Goal: Navigation & Orientation: Find specific page/section

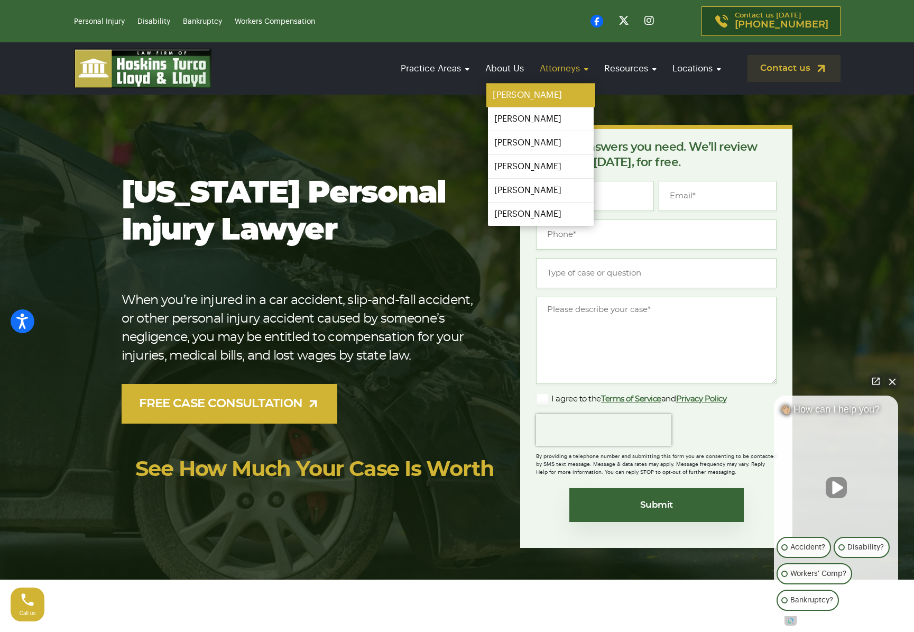
click at [525, 94] on link "[PERSON_NAME]" at bounding box center [540, 96] width 109 height 24
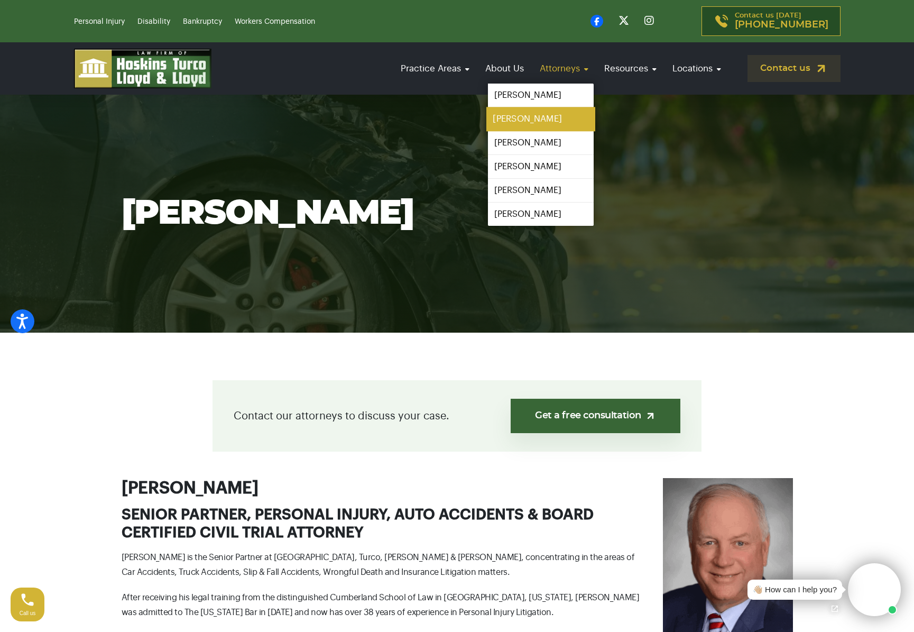
click at [536, 118] on link "[PERSON_NAME]" at bounding box center [540, 119] width 109 height 24
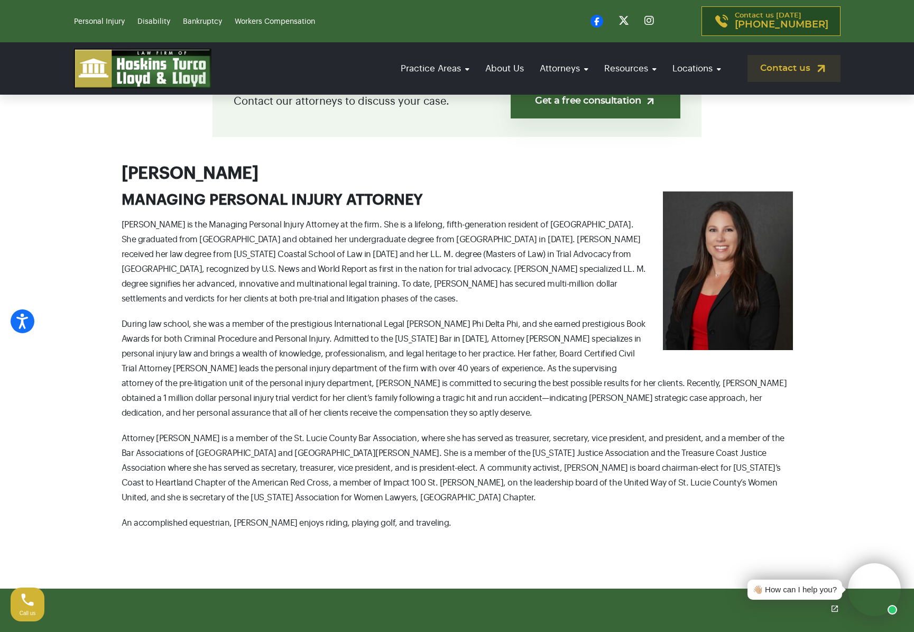
scroll to position [317, 0]
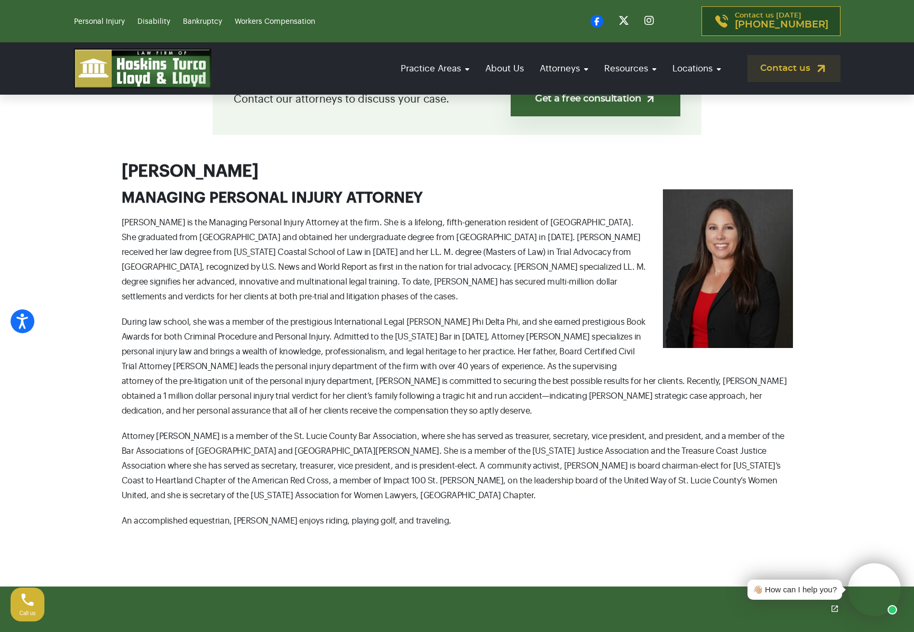
click at [728, 255] on img at bounding box center [728, 268] width 130 height 159
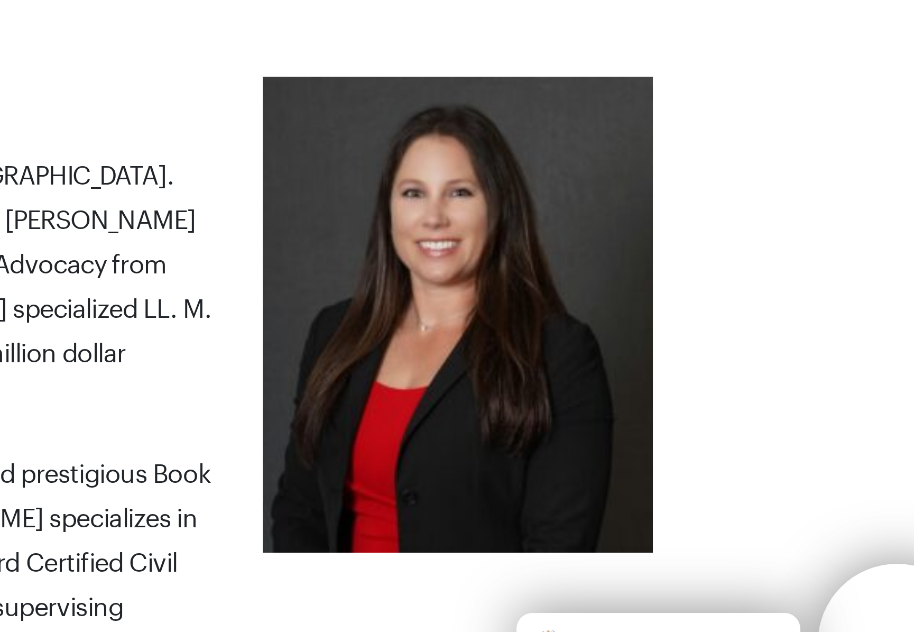
scroll to position [321, 0]
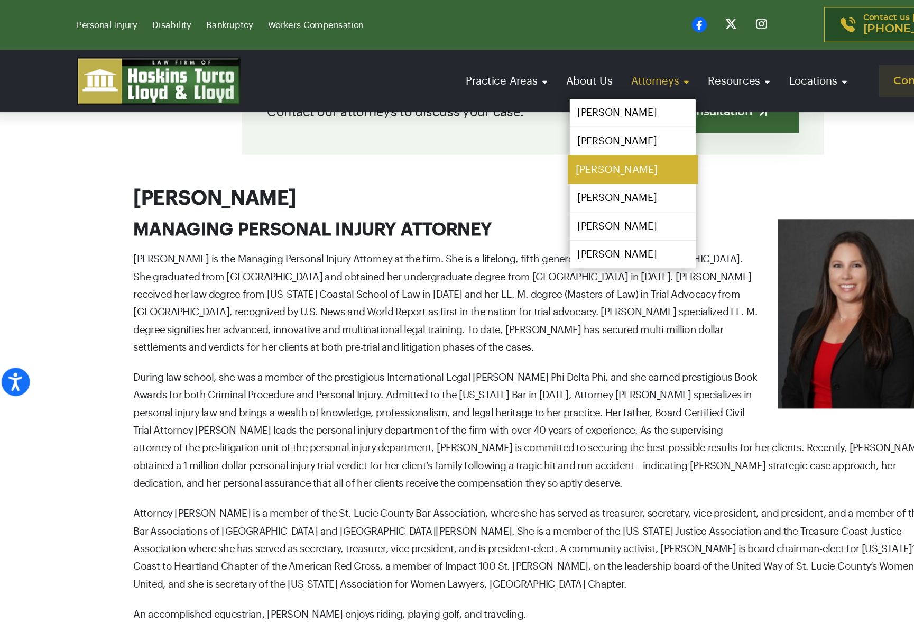
click at [519, 139] on link "[PERSON_NAME]" at bounding box center [540, 143] width 109 height 24
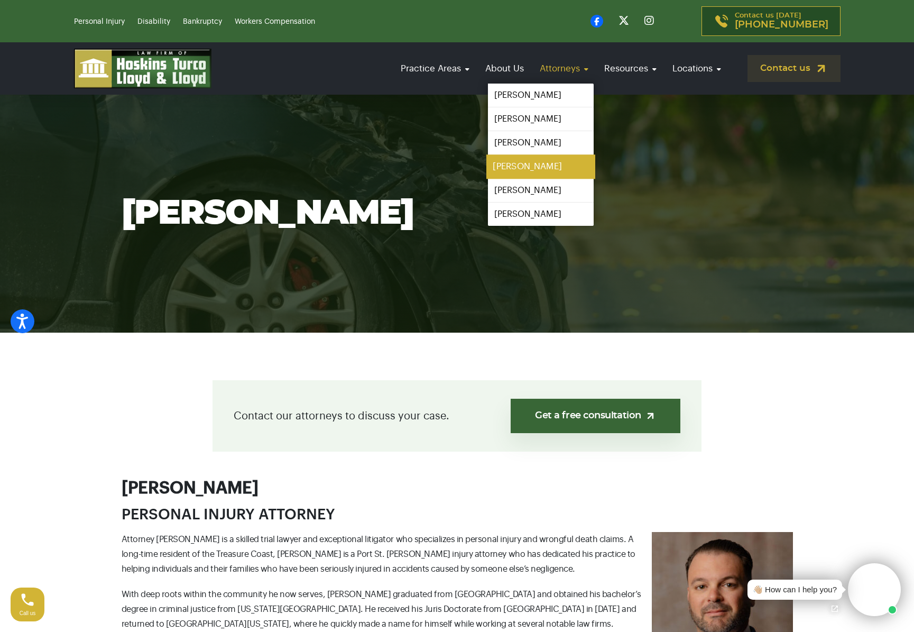
click at [536, 164] on link "[PERSON_NAME]" at bounding box center [540, 167] width 109 height 24
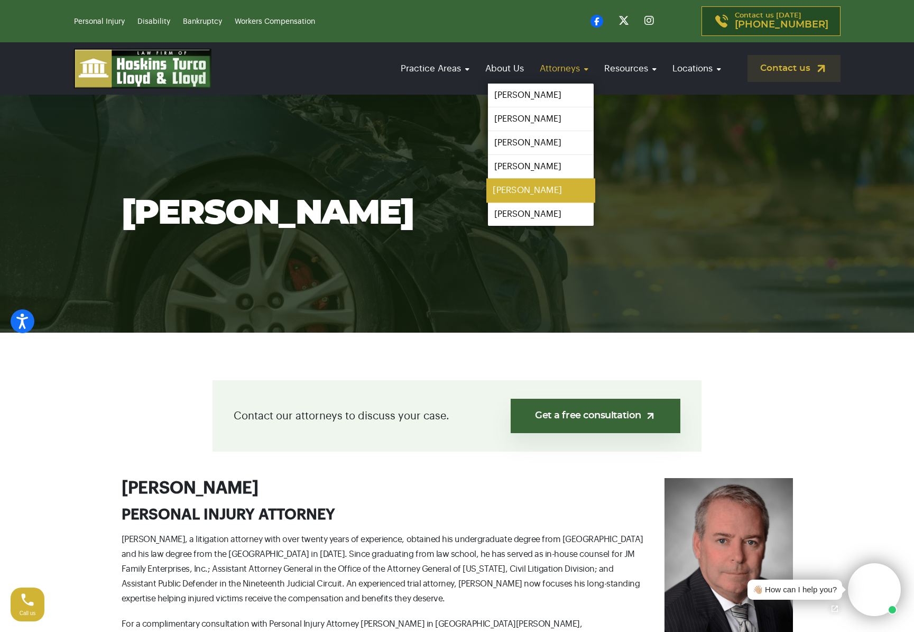
click at [538, 189] on link "[PERSON_NAME]" at bounding box center [540, 191] width 109 height 24
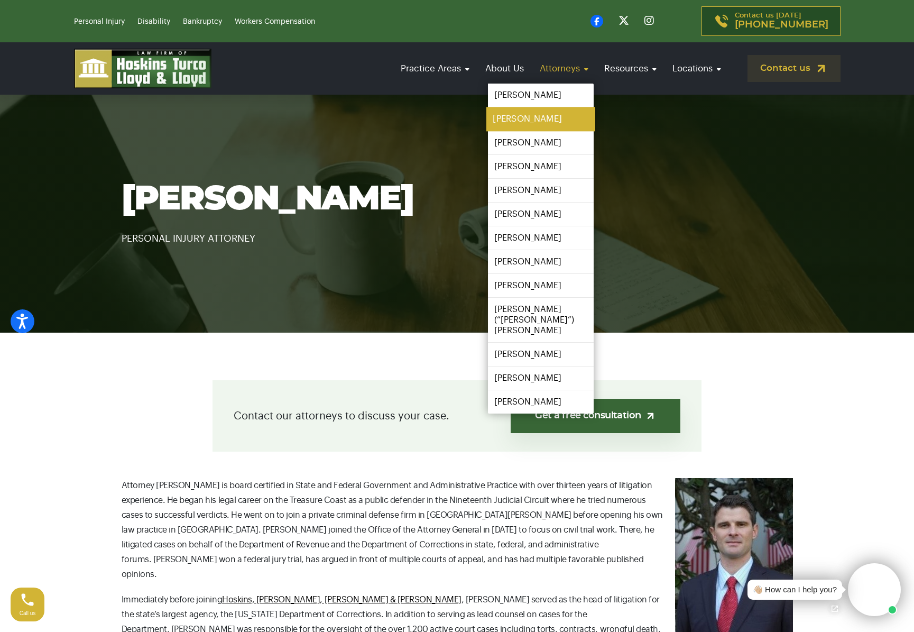
click at [539, 116] on link "[PERSON_NAME]" at bounding box center [540, 119] width 109 height 24
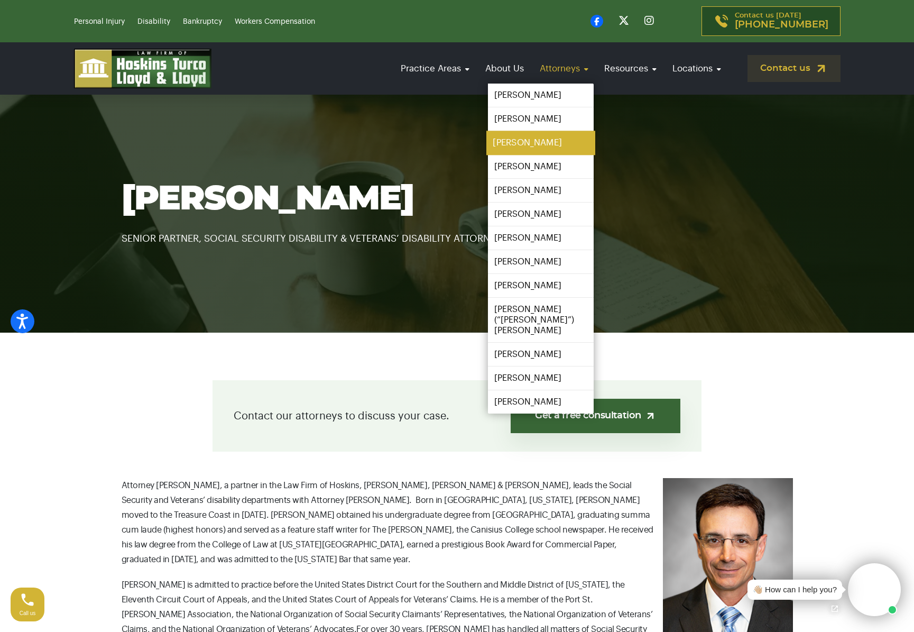
click at [532, 149] on link "Colin Lloyd" at bounding box center [540, 143] width 109 height 24
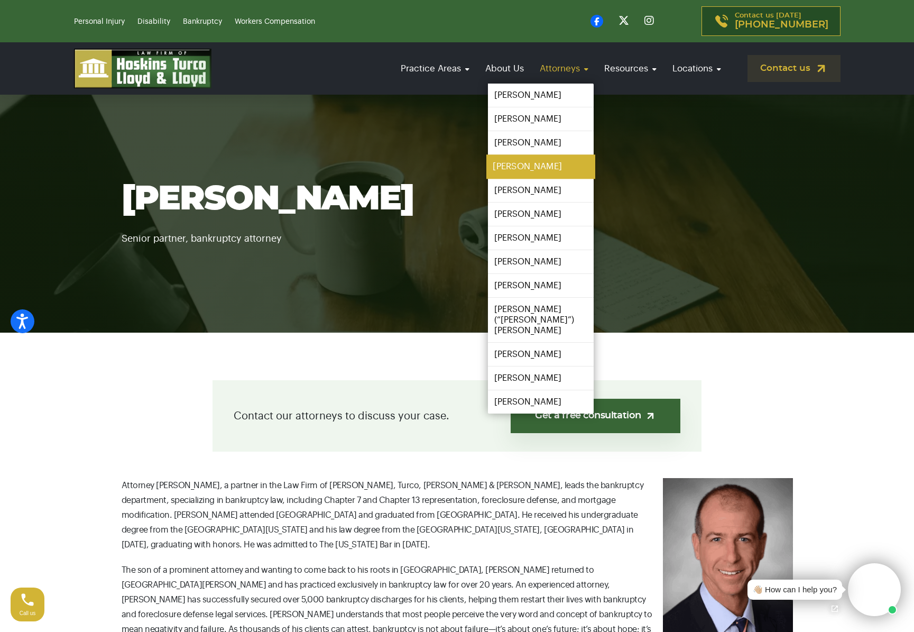
click at [522, 170] on link "Ian Lloyd" at bounding box center [540, 167] width 109 height 24
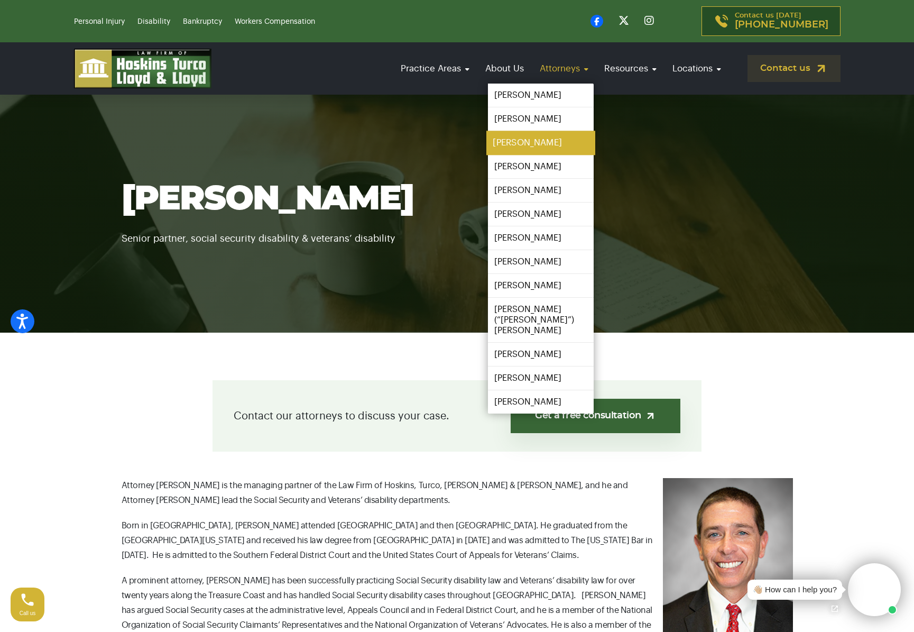
click at [531, 149] on link "[PERSON_NAME]" at bounding box center [540, 143] width 109 height 24
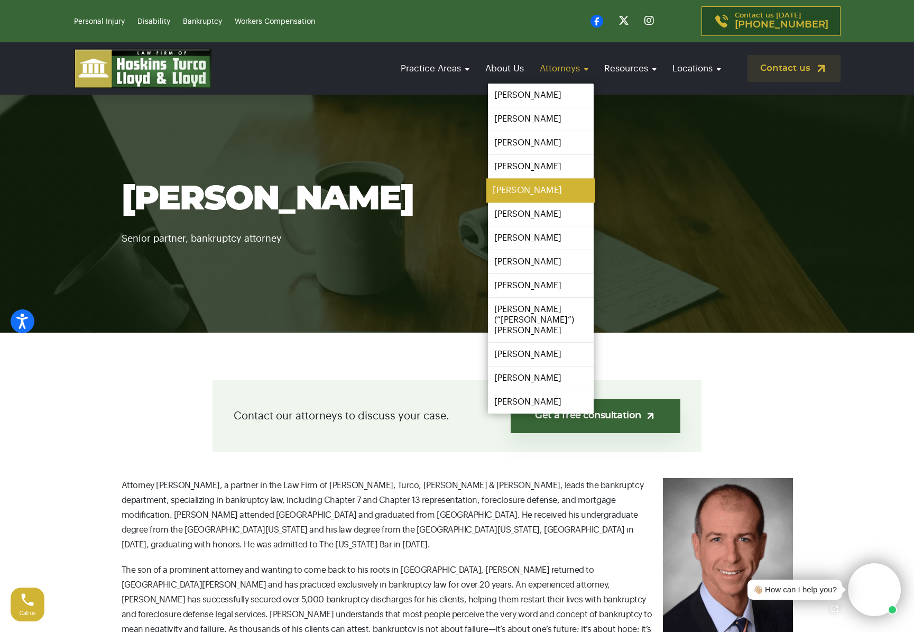
click at [523, 190] on link "[PERSON_NAME]" at bounding box center [540, 191] width 109 height 24
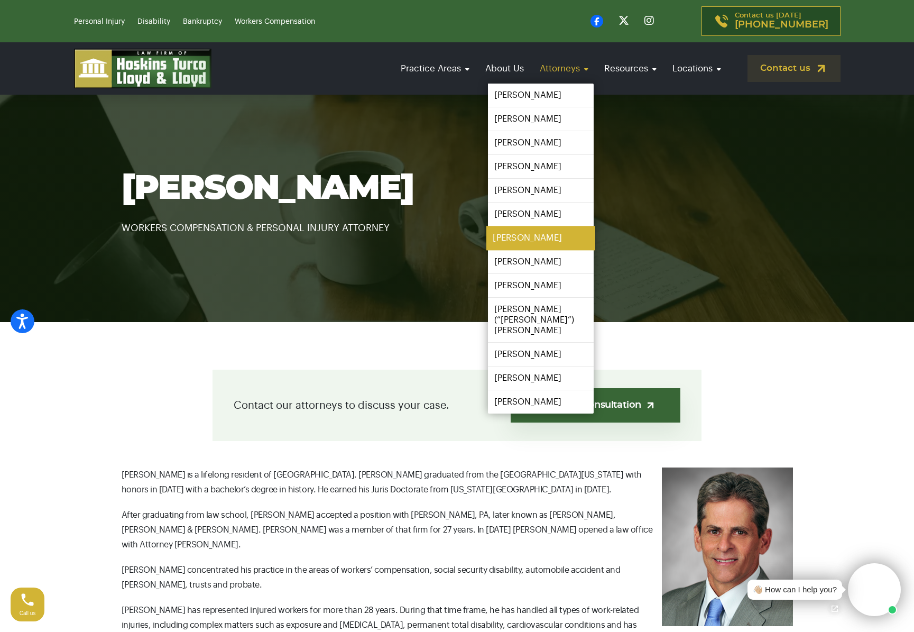
scroll to position [10, 0]
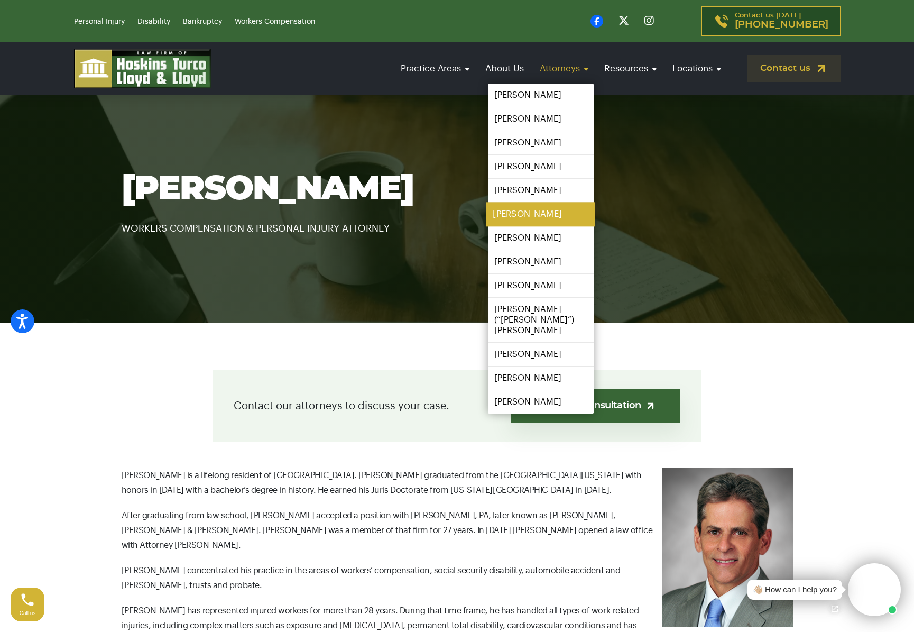
click at [527, 213] on link "[PERSON_NAME]" at bounding box center [540, 214] width 109 height 24
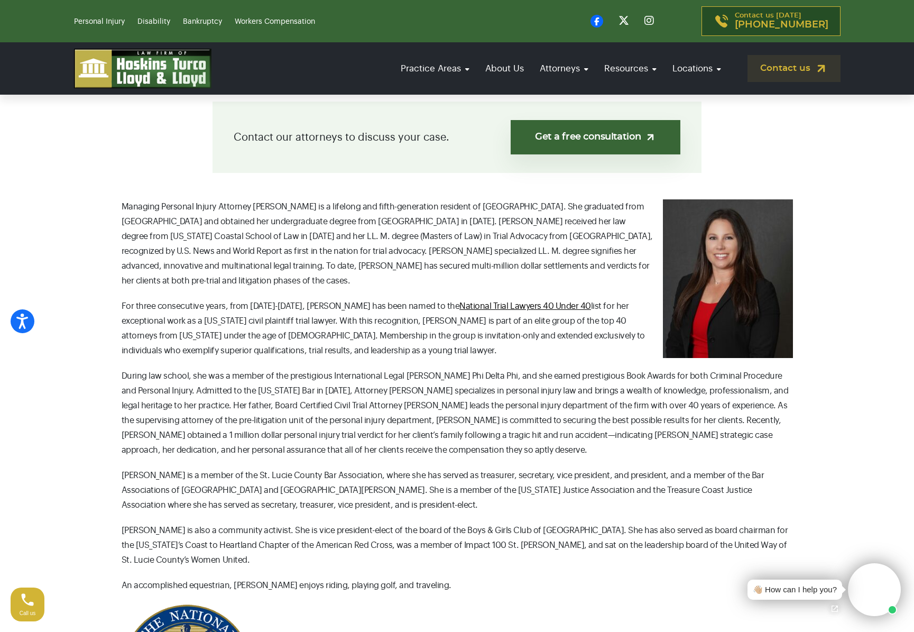
scroll to position [280, 0]
